Goal: Task Accomplishment & Management: Use online tool/utility

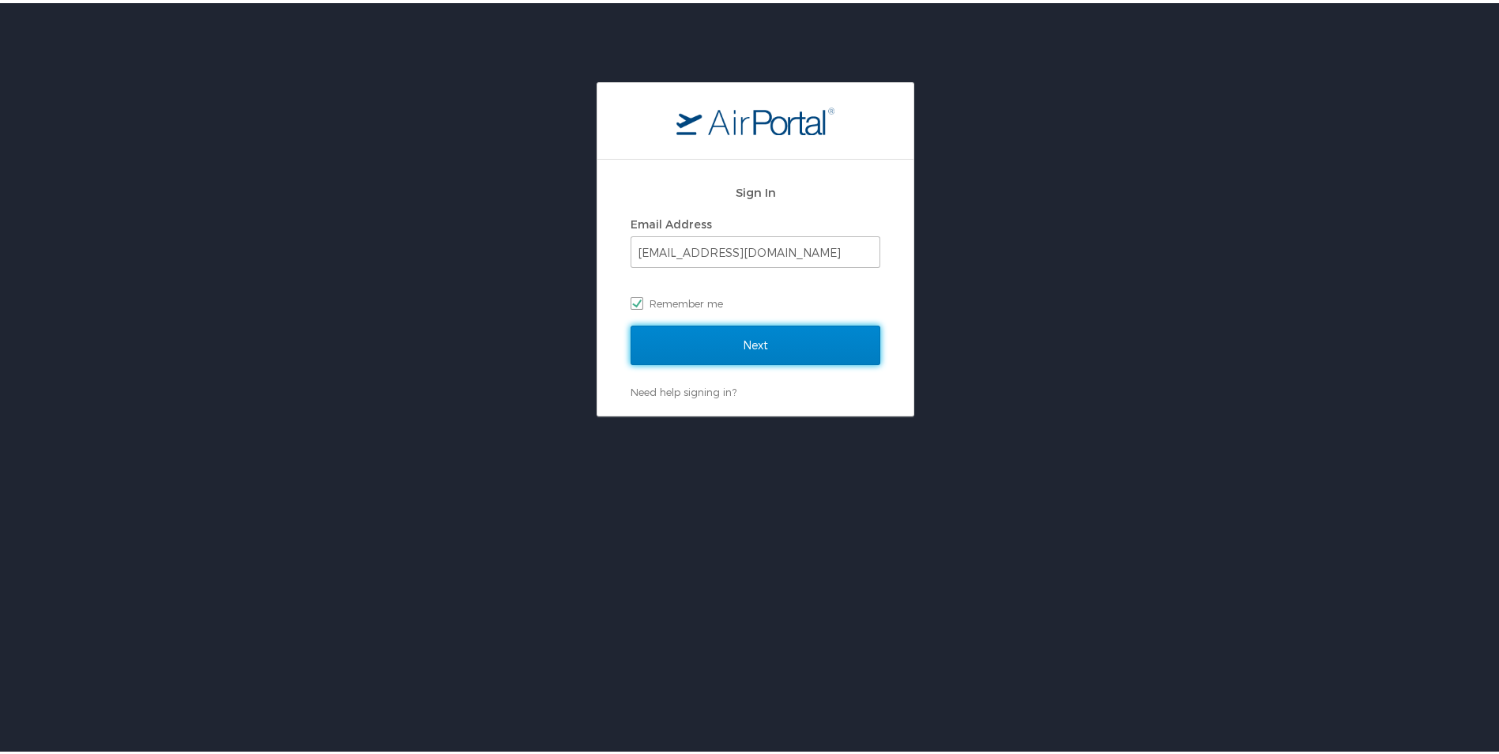
click at [707, 346] on input "Next" at bounding box center [756, 342] width 250 height 40
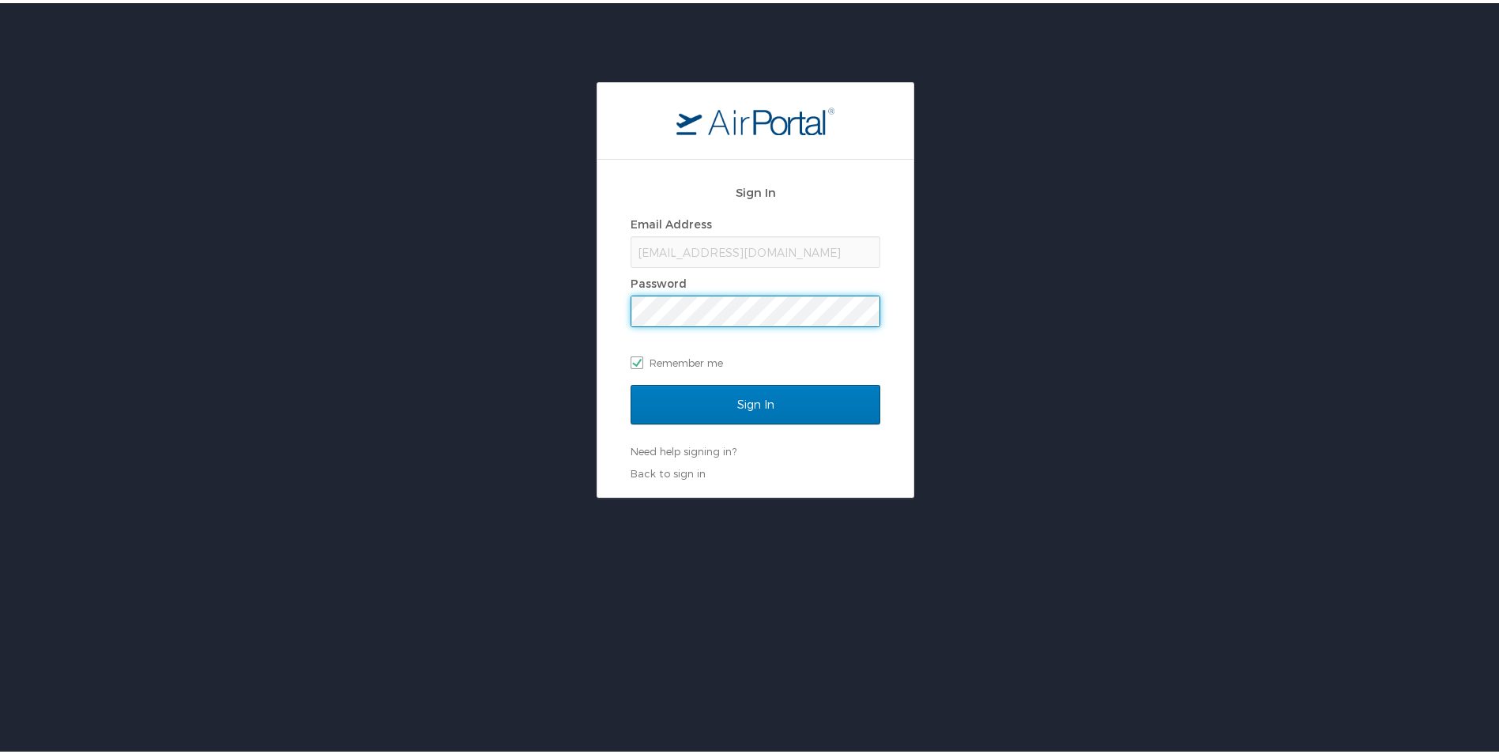
click at [631, 382] on input "Sign In" at bounding box center [756, 402] width 250 height 40
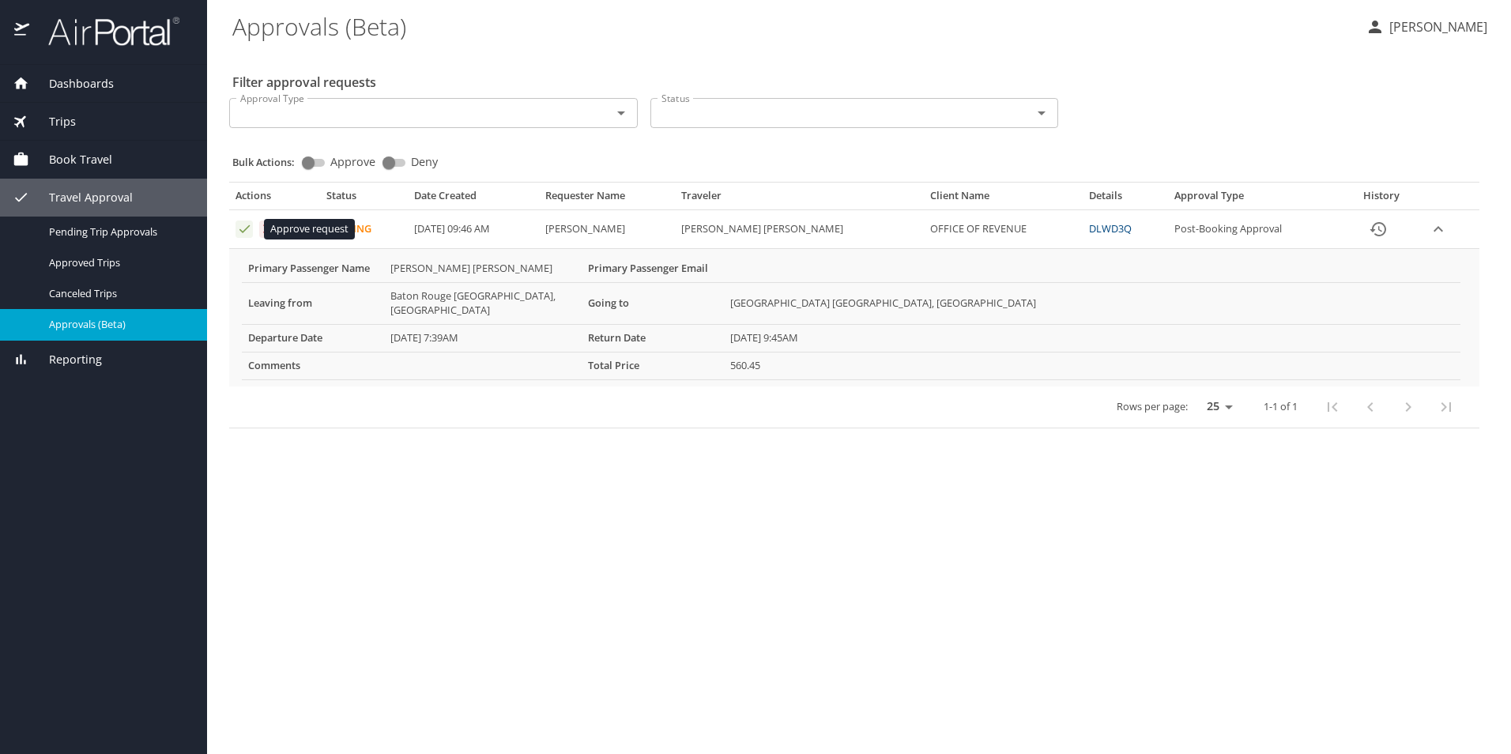
click at [247, 234] on icon "Approval table" at bounding box center [244, 228] width 15 height 15
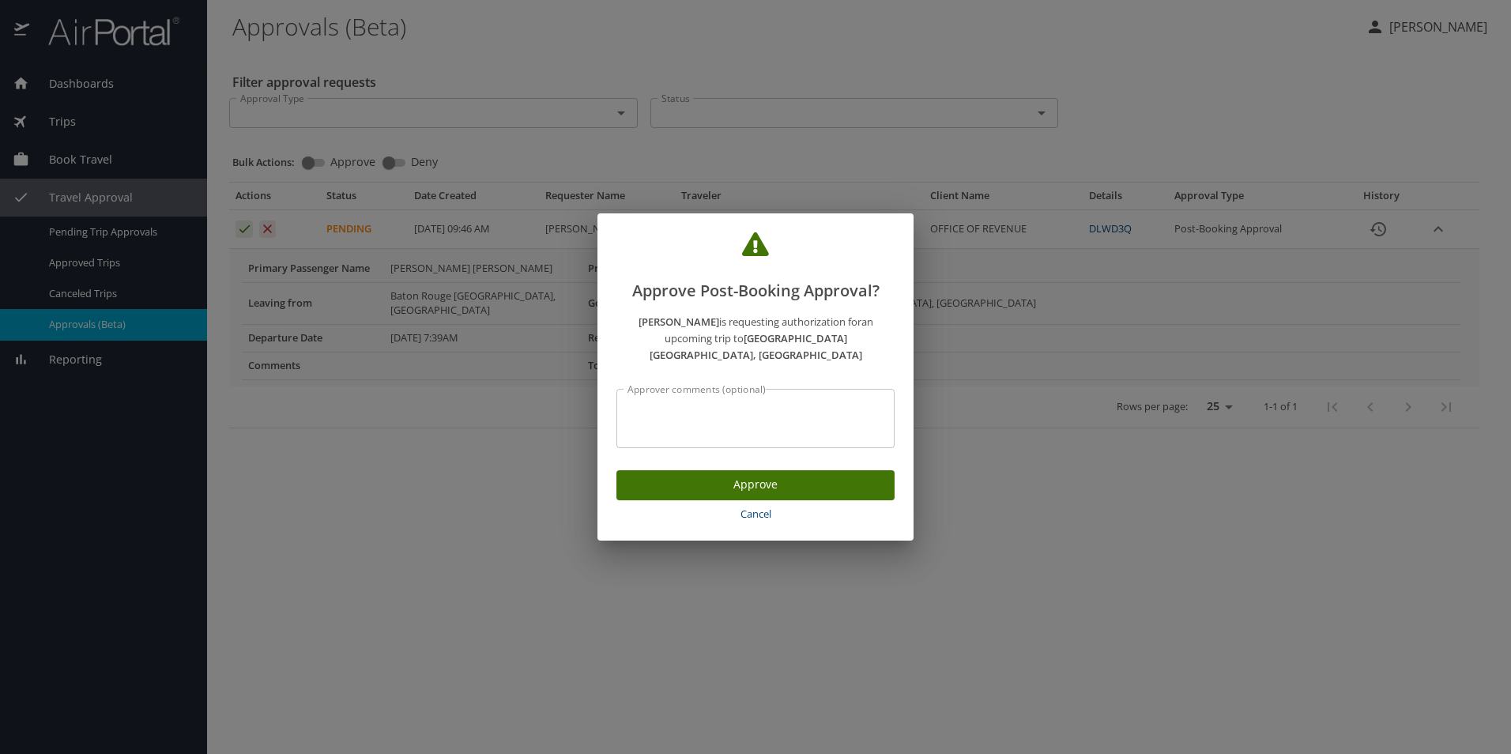
click at [782, 481] on span "Approve" at bounding box center [755, 485] width 253 height 20
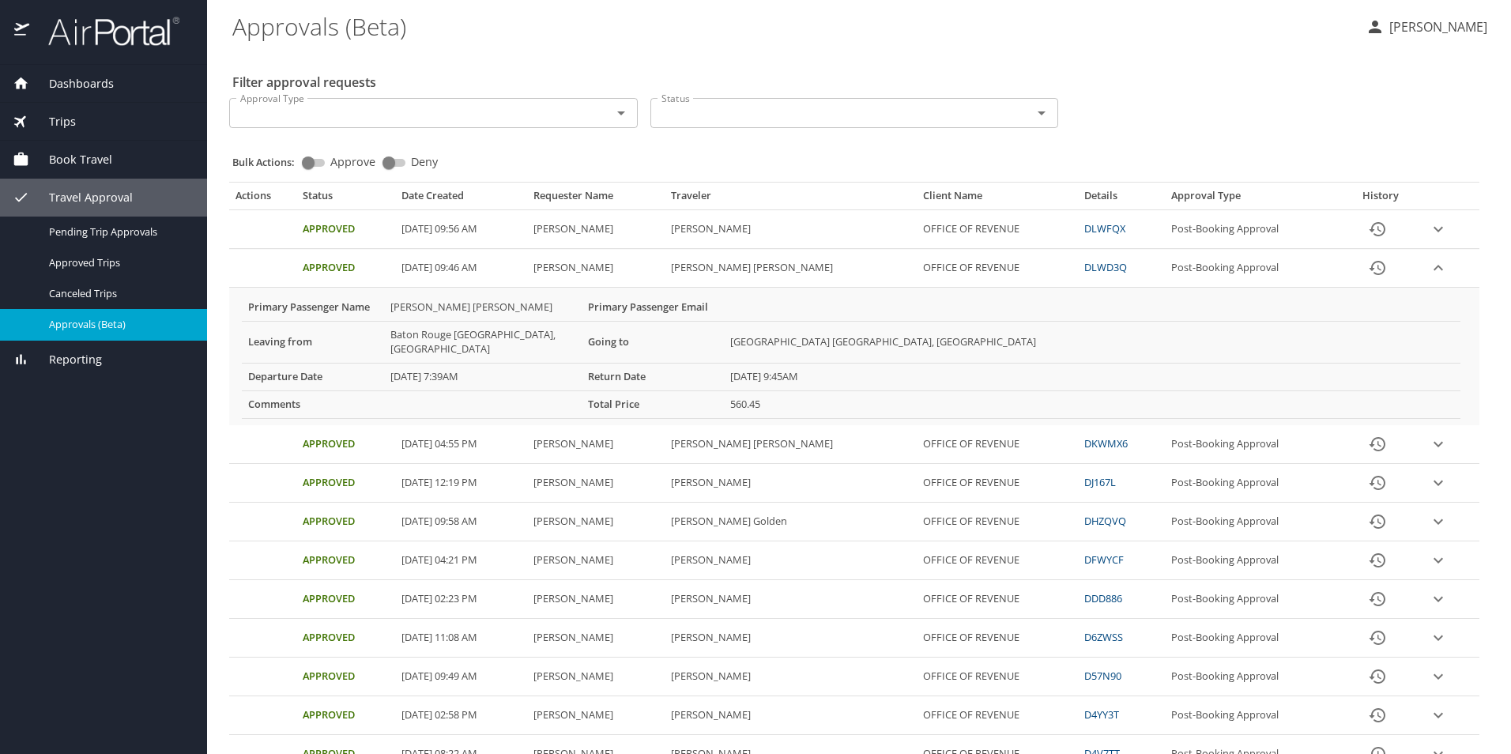
click at [1389, 17] on button "[PERSON_NAME]" at bounding box center [1426, 27] width 134 height 28
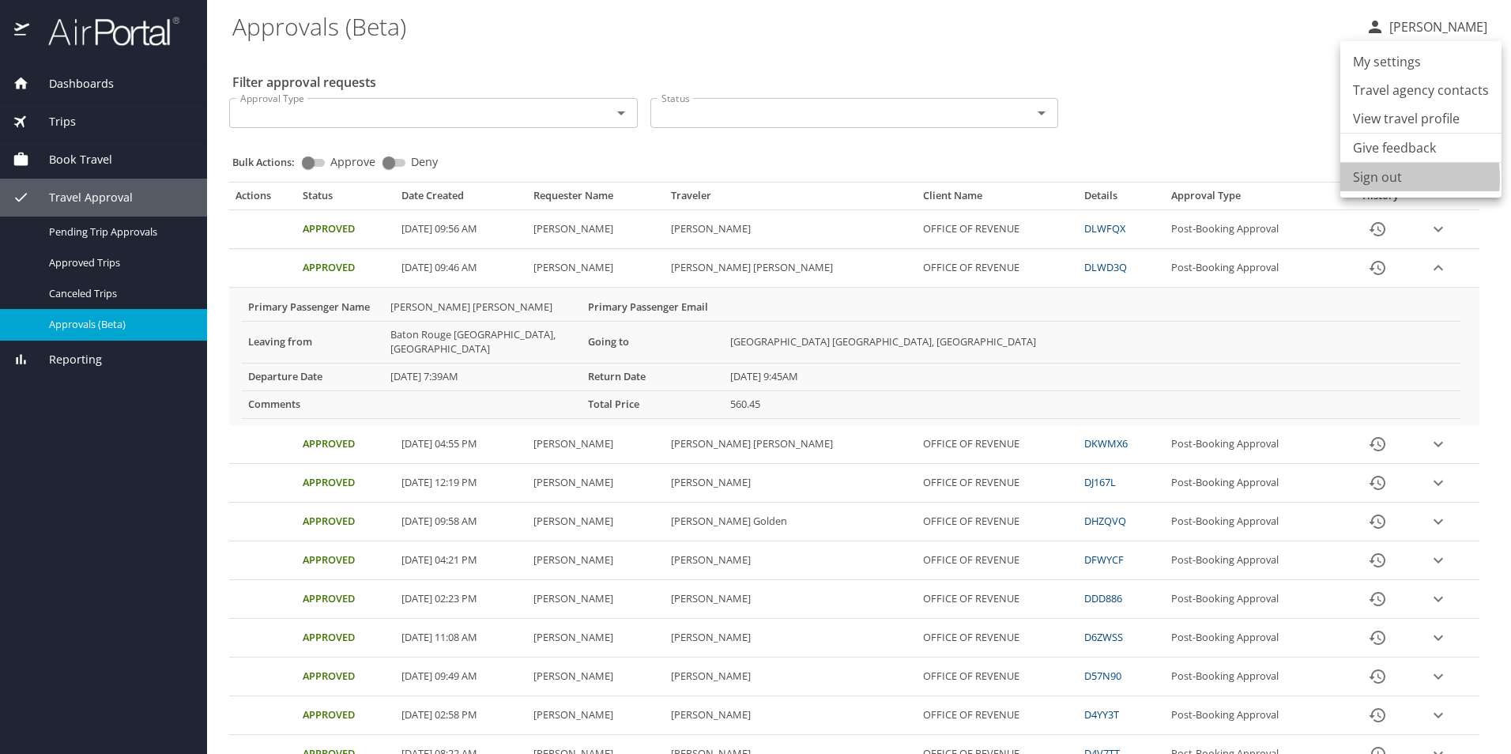
click at [1362, 179] on li "Sign out" at bounding box center [1420, 177] width 161 height 28
